Goal: Information Seeking & Learning: Learn about a topic

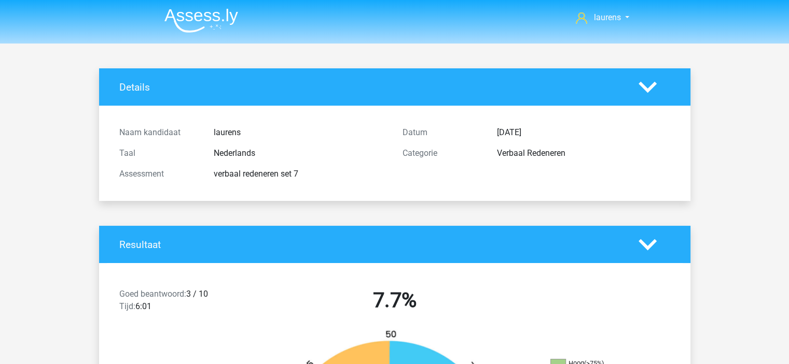
click at [175, 12] on img at bounding box center [201, 20] width 74 height 24
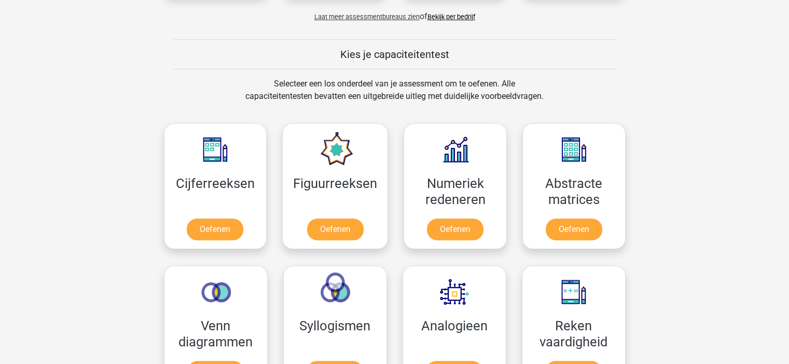
scroll to position [156, 0]
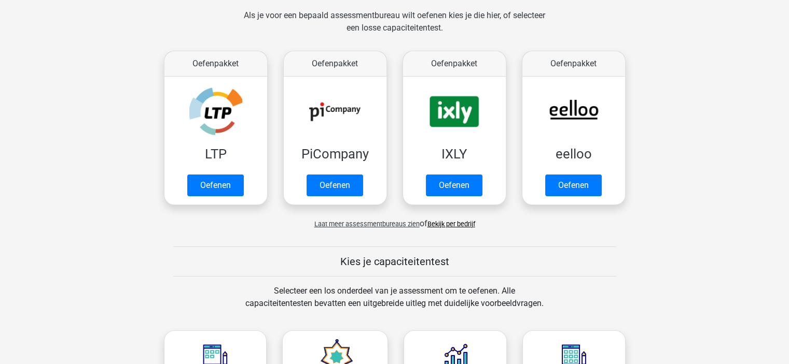
click at [388, 228] on span "Laat meer assessmentbureaus zien" at bounding box center [366, 224] width 105 height 8
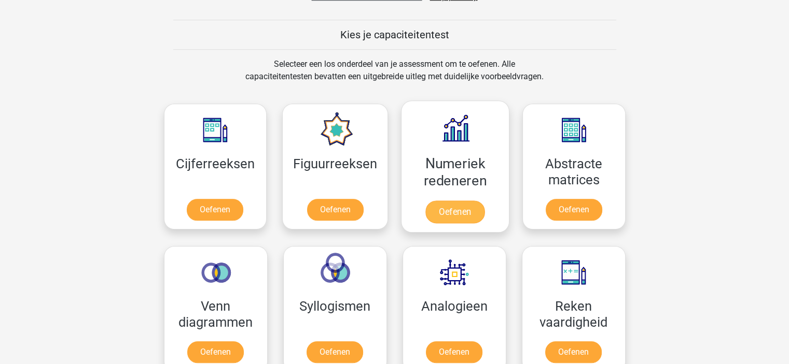
scroll to position [881, 0]
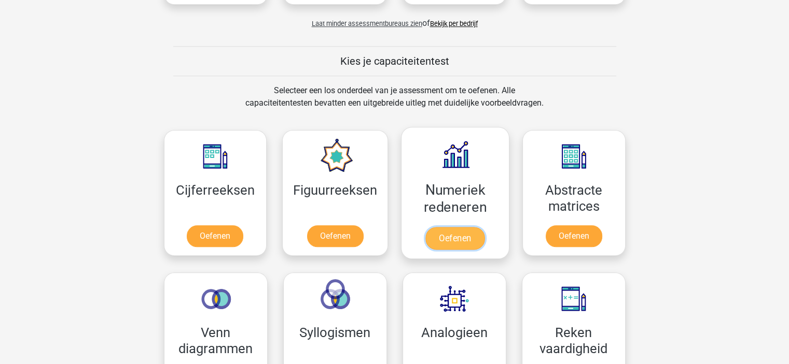
click at [446, 228] on link "Oefenen" at bounding box center [454, 238] width 59 height 23
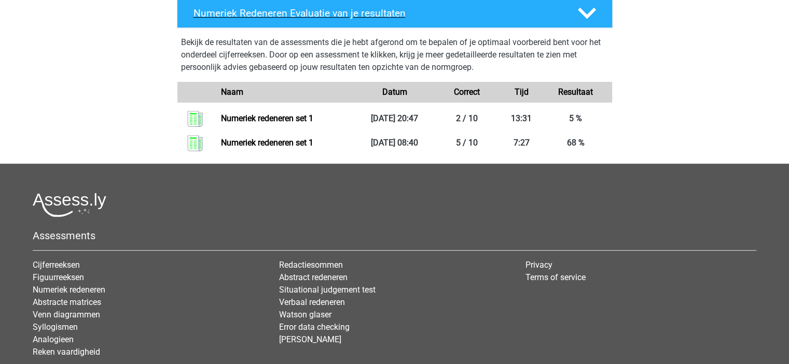
scroll to position [518, 0]
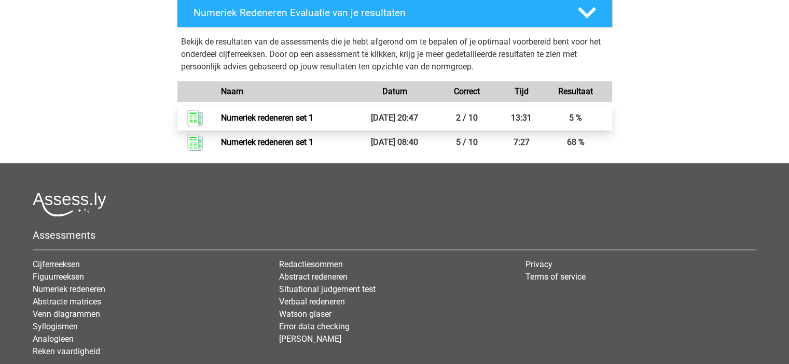
click at [222, 115] on link "Numeriek redeneren set 1" at bounding box center [267, 118] width 92 height 10
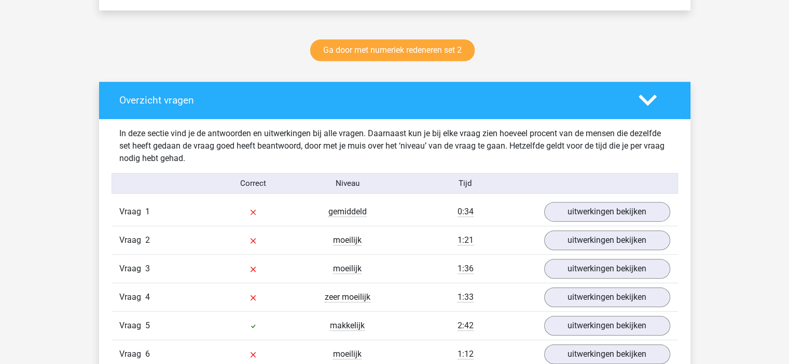
scroll to position [622, 0]
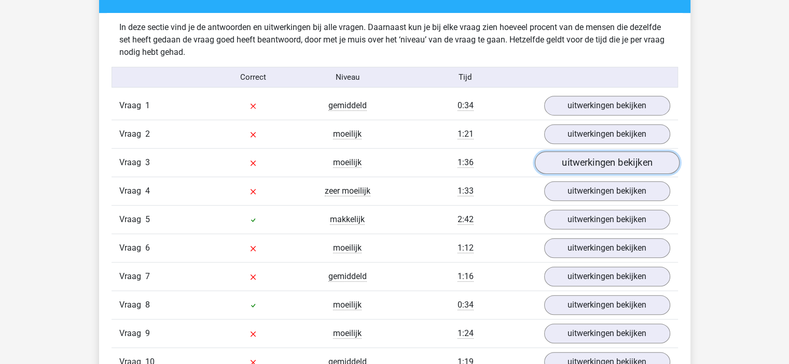
click at [564, 164] on link "uitwerkingen bekijken" at bounding box center [606, 163] width 145 height 23
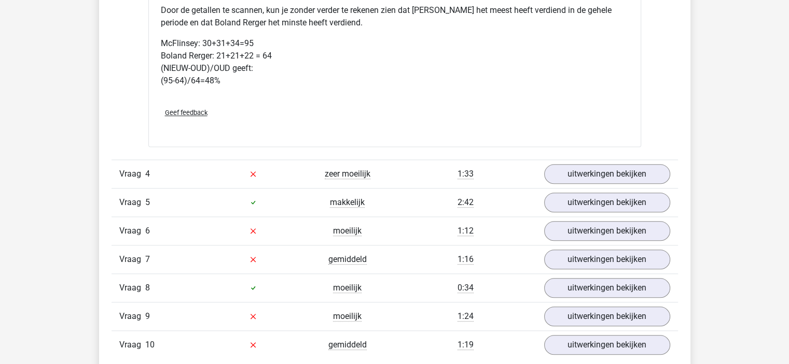
scroll to position [1141, 0]
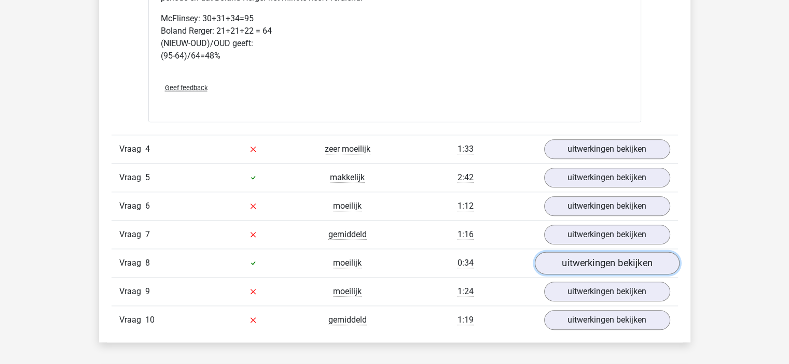
click at [581, 269] on link "uitwerkingen bekijken" at bounding box center [606, 263] width 145 height 23
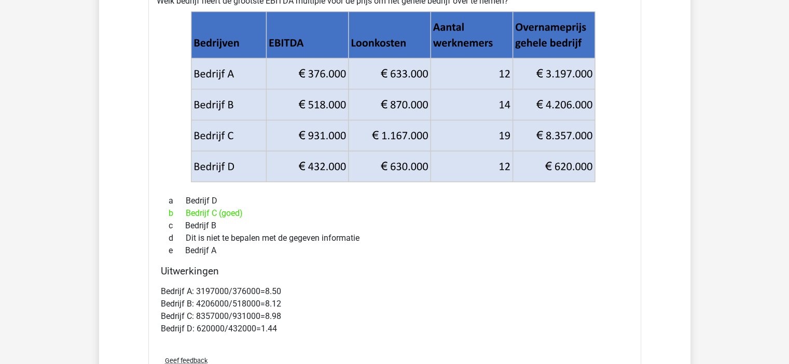
scroll to position [1296, 0]
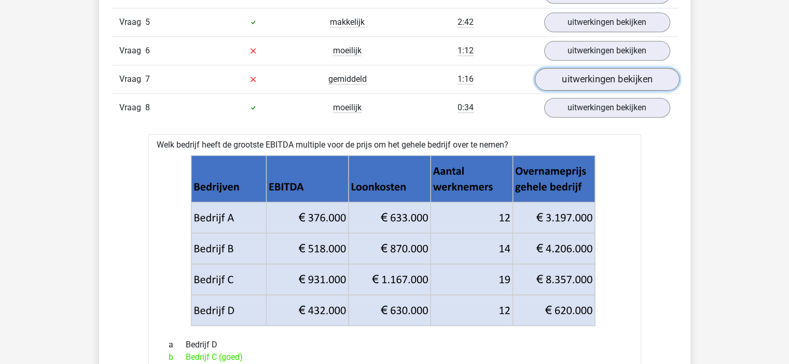
click at [608, 79] on link "uitwerkingen bekijken" at bounding box center [606, 79] width 145 height 23
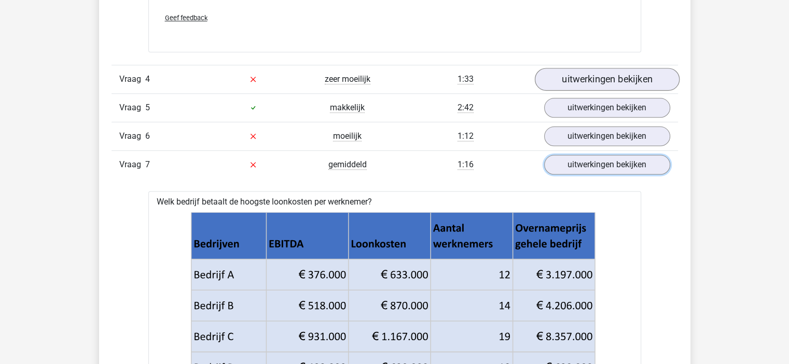
scroll to position [1192, 0]
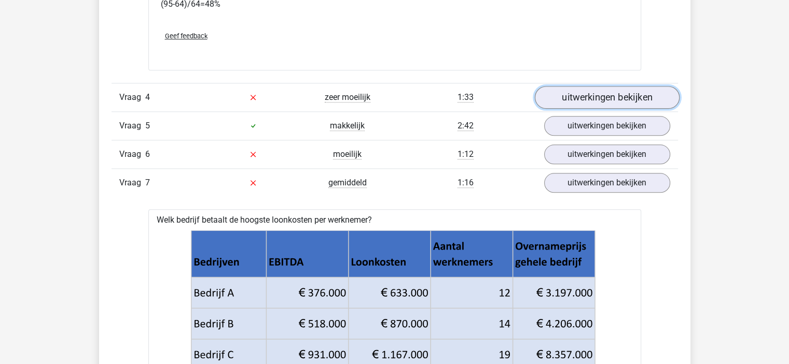
click at [593, 86] on link "uitwerkingen bekijken" at bounding box center [606, 97] width 145 height 23
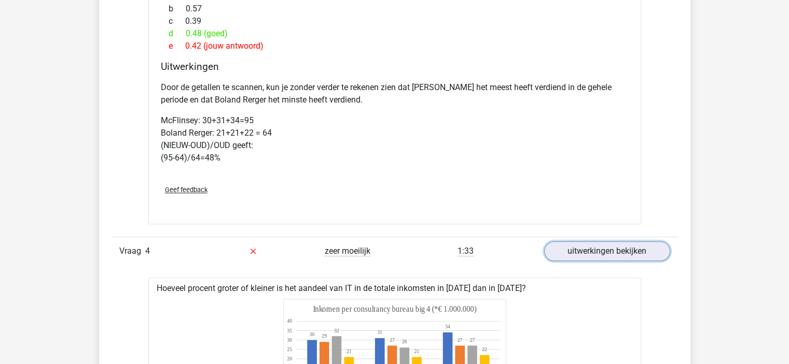
scroll to position [1037, 0]
